Goal: Check status

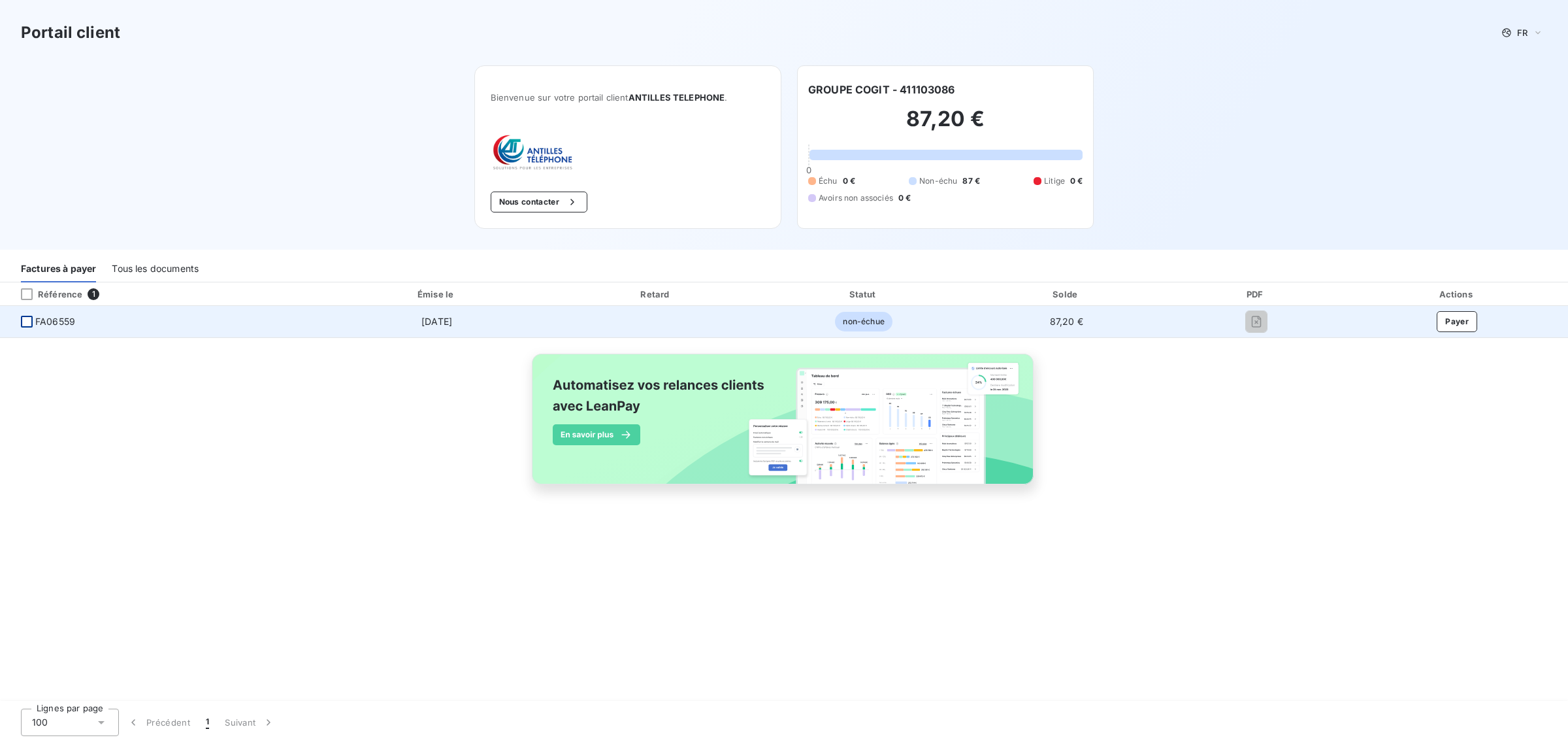
click at [23, 316] on div at bounding box center [27, 321] width 12 height 12
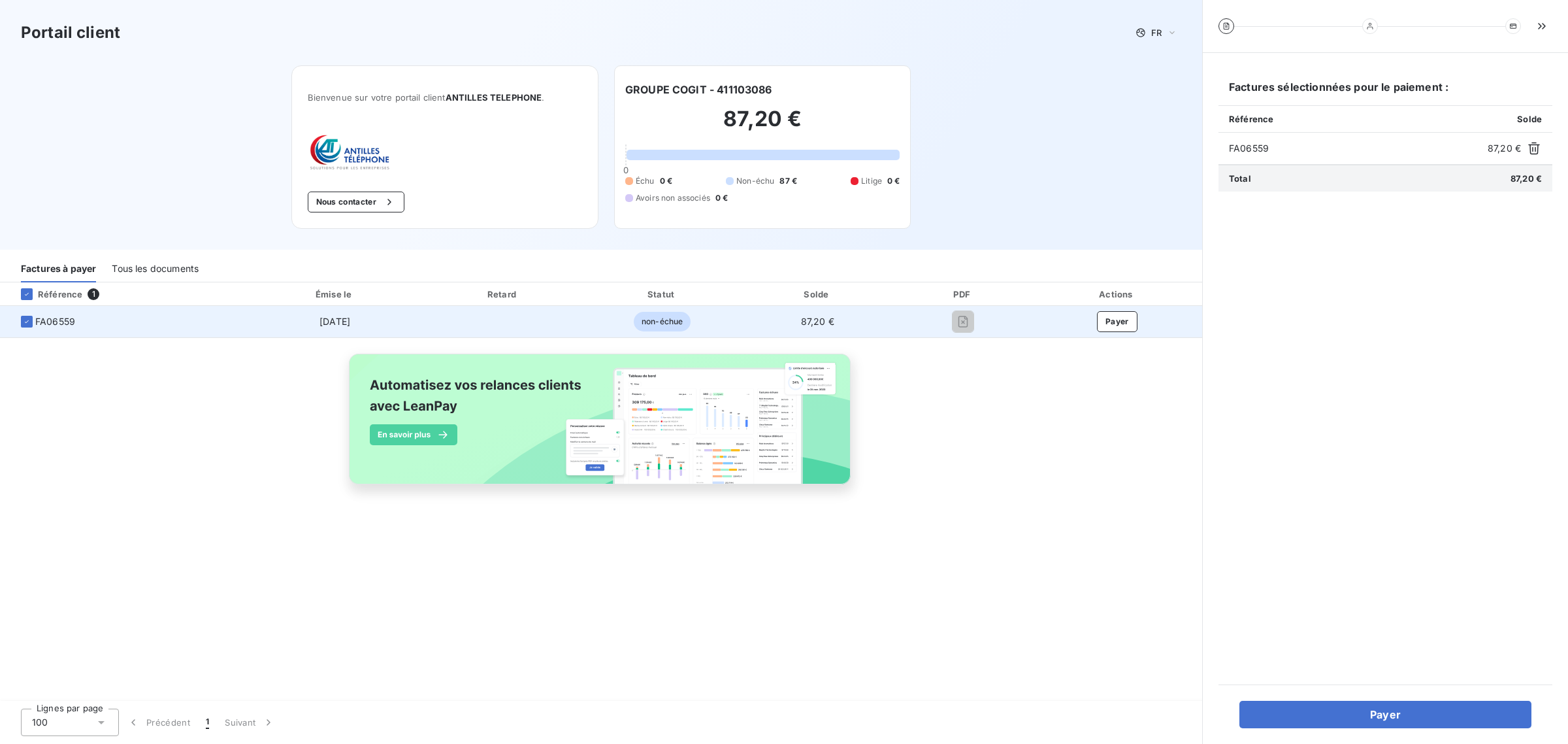
click at [333, 316] on span "[DATE]" at bounding box center [335, 321] width 31 height 11
click at [23, 306] on td "FA06559" at bounding box center [123, 321] width 247 height 31
click at [23, 316] on div at bounding box center [27, 321] width 12 height 12
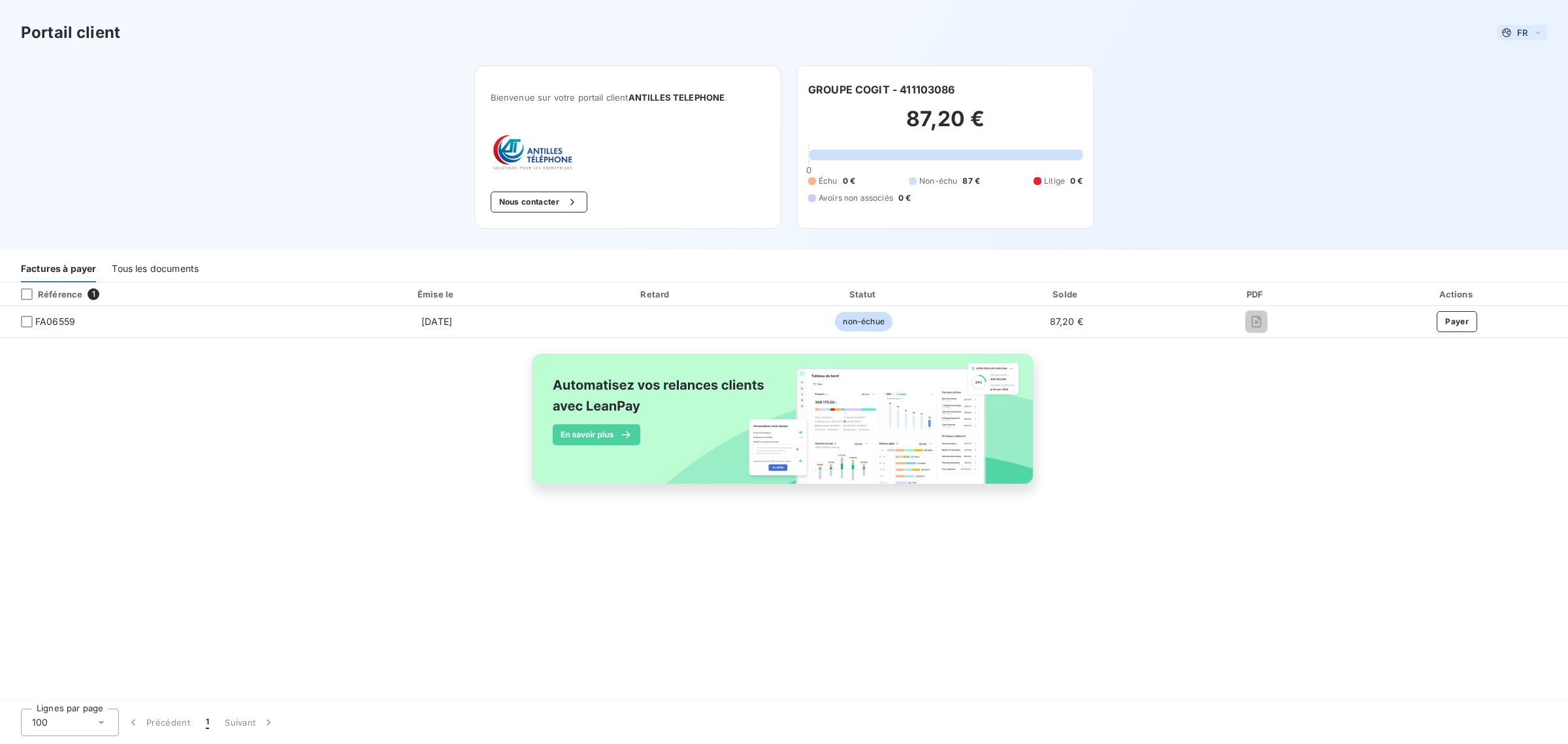
click at [1527, 27] on span "FR" at bounding box center [1522, 32] width 11 height 11
click at [1196, 154] on div "Portail client FR Français Anglais Bienvenue sur votre portail client ANTILLES …" at bounding box center [784, 124] width 1568 height 249
click at [124, 255] on div "Tous les documents" at bounding box center [155, 268] width 87 height 27
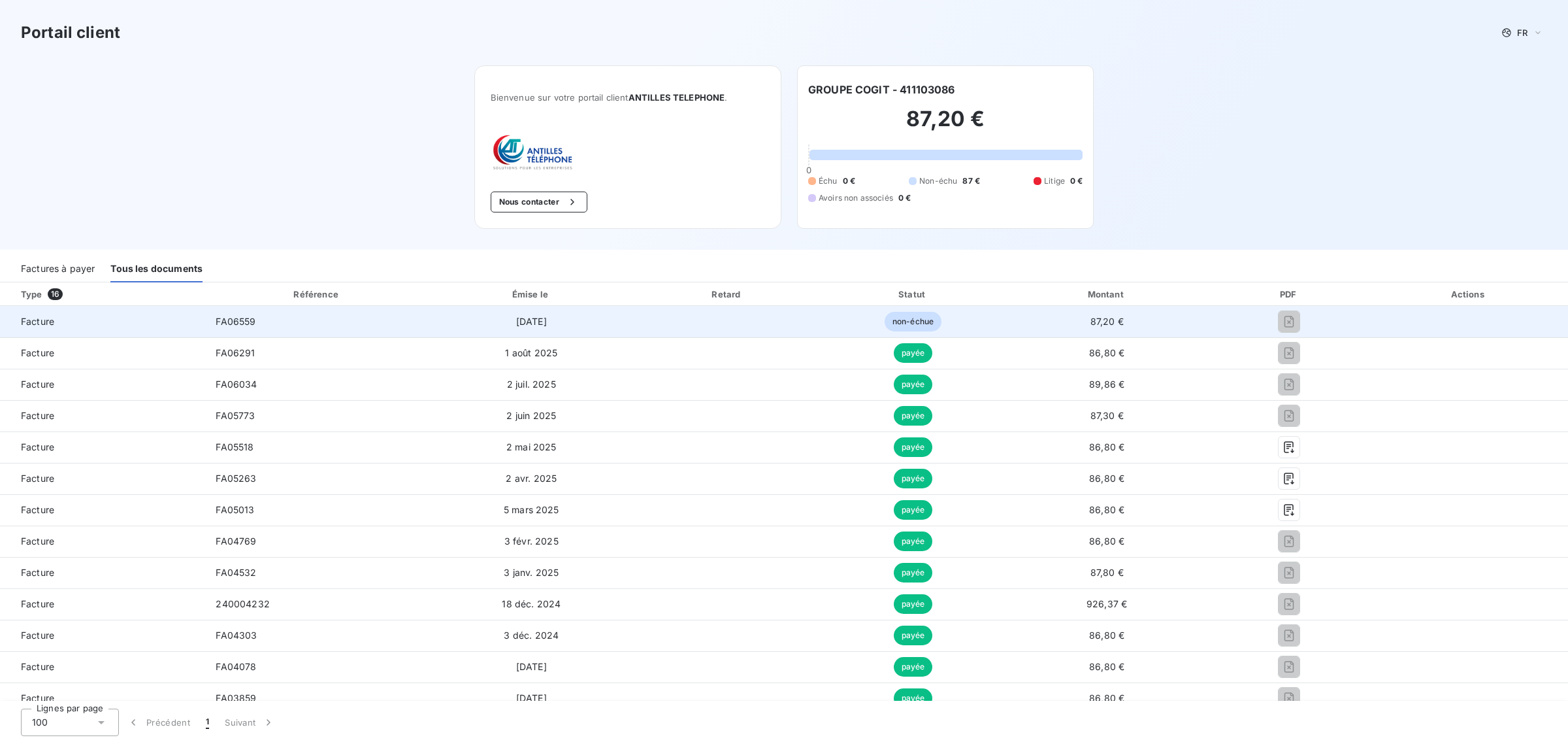
click at [915, 312] on span "non-échue" at bounding box center [913, 321] width 57 height 20
